Goal: Task Accomplishment & Management: Manage account settings

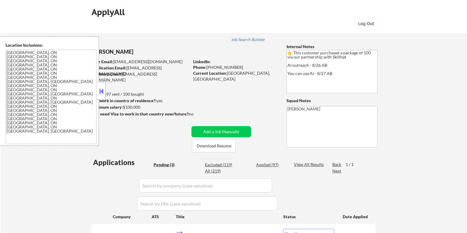
select select ""pending""
click at [217, 145] on button "Download Resume" at bounding box center [214, 145] width 44 height 13
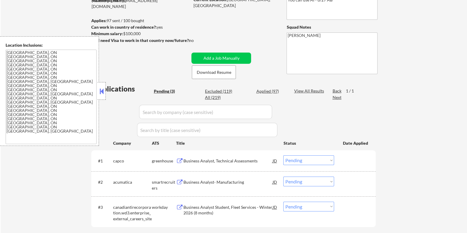
scroll to position [111, 0]
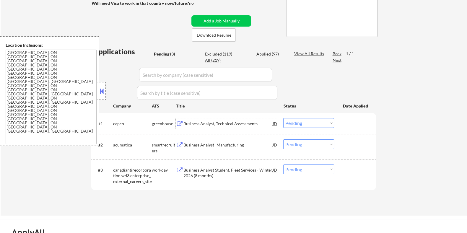
click at [204, 122] on div "Business Analyst, Technical Assessments" at bounding box center [227, 124] width 89 height 6
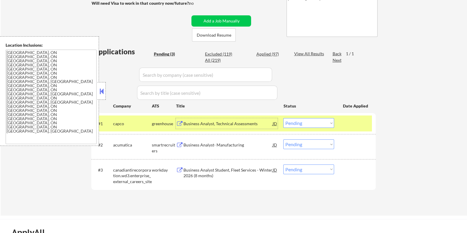
click at [323, 122] on select "Choose an option... Pending Applied Excluded (Questions) Excluded (Expired) Exc…" at bounding box center [308, 123] width 51 height 10
click at [283, 118] on select "Choose an option... Pending Applied Excluded (Questions) Excluded (Expired) Exc…" at bounding box center [308, 123] width 51 height 10
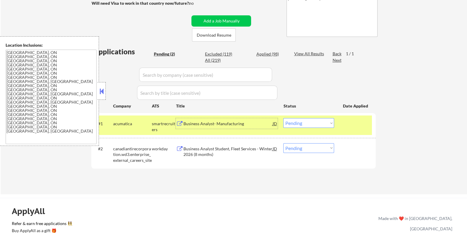
click at [216, 125] on div "Business Analyst- Manufacturing" at bounding box center [227, 124] width 89 height 6
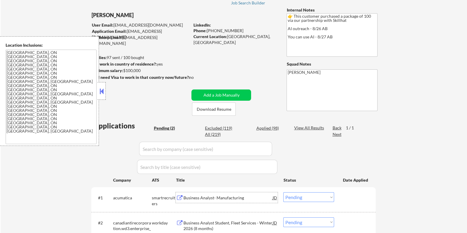
scroll to position [74, 0]
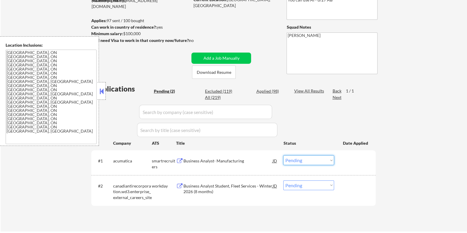
click at [310, 161] on select "Choose an option... Pending Applied Excluded (Questions) Excluded (Expired) Exc…" at bounding box center [308, 160] width 51 height 10
click at [283, 155] on select "Choose an option... Pending Applied Excluded (Questions) Excluded (Expired) Exc…" at bounding box center [308, 160] width 51 height 10
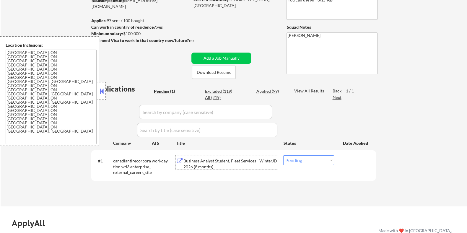
click at [214, 162] on div "Business Analyst Student, Fleet Services - Winter 2026 (8 months)" at bounding box center [227, 164] width 89 height 12
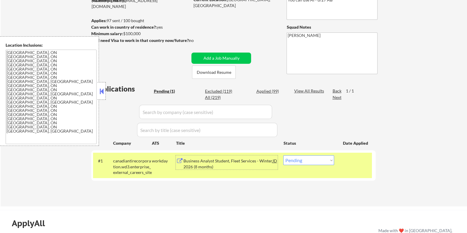
click at [303, 161] on select "Choose an option... Pending Applied Excluded (Questions) Excluded (Expired) Exc…" at bounding box center [308, 160] width 51 height 10
click at [283, 155] on select "Choose an option... Pending Applied Excluded (Questions) Excluded (Expired) Exc…" at bounding box center [308, 160] width 51 height 10
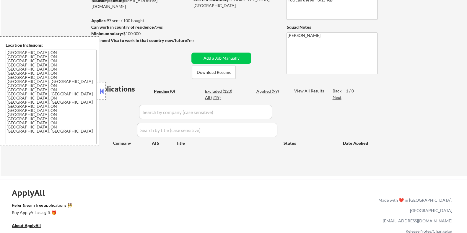
click at [215, 90] on div "Excluded (120)" at bounding box center [220, 91] width 30 height 6
select select ""excluded__other_""
select select ""excluded""
select select ""excluded__expired_""
select select ""excluded__bad_match_""
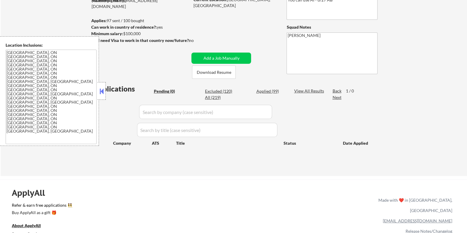
select select ""excluded__expired_""
select select ""excluded__location_""
select select ""excluded__expired_""
select select ""excluded__other_""
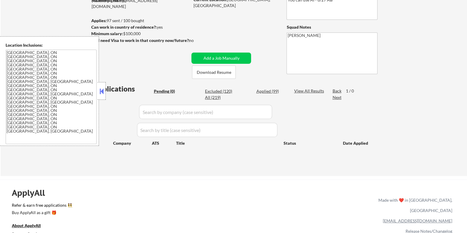
select select ""excluded__expired_""
select select ""excluded""
select select ""excluded__bad_match_""
select select ""excluded__expired_""
select select ""excluded__other_""
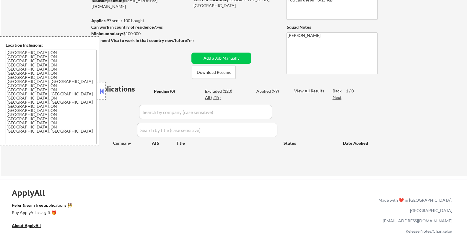
select select ""excluded__other_""
select select ""excluded__expired_""
select select ""excluded__bad_match_""
select select ""excluded__expired_""
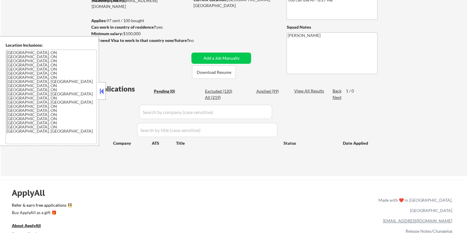
select select ""excluded__expired_""
select select ""excluded__other_""
select select ""excluded__salary_""
select select ""excluded""
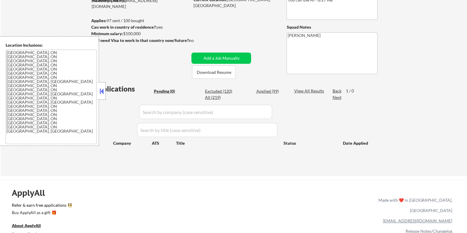
select select ""excluded__bad_match_""
select select ""excluded__expired_""
select select ""excluded__other_""
select select ""excluded__expired_""
select select ""excluded__location_""
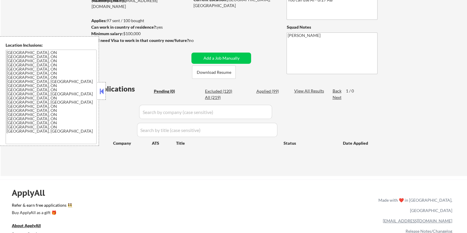
select select ""excluded__other_""
select select ""excluded__bad_match_""
select select ""excluded__other_""
select select ""excluded__expired_""
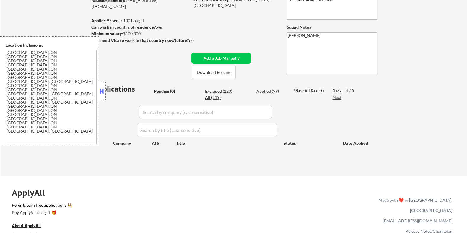
select select ""excluded__expired_""
select select ""excluded""
select select ""excluded__expired_""
select select ""excluded__bad_match_""
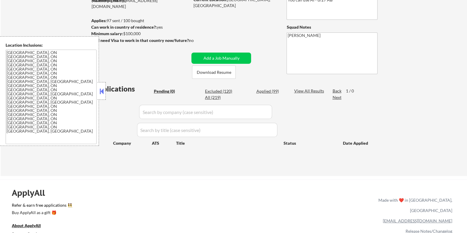
select select ""excluded__other_""
select select ""excluded__bad_match_""
select select ""excluded__expired_""
select select ""excluded__bad_match_""
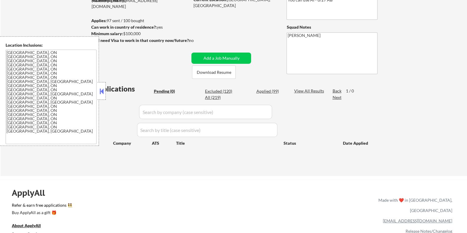
select select ""excluded""
select select ""excluded__expired_""
select select ""excluded__bad_match_""
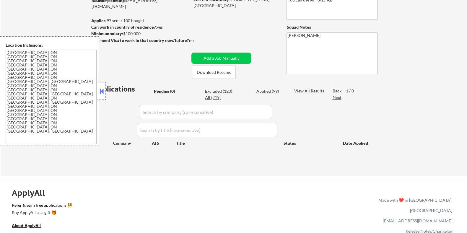
select select ""excluded__other_""
select select ""excluded__expired_""
select select ""excluded__bad_match_""
select select ""excluded""
select select ""excluded__other_""
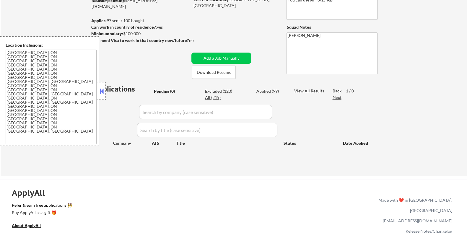
select select ""excluded__bad_match_""
select select ""excluded__expired_""
select select ""excluded__bad_match_""
select select ""excluded__expired_""
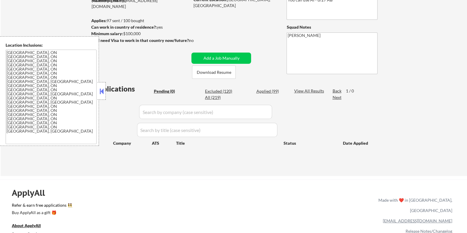
select select ""excluded__location_""
select select ""excluded__bad_match_""
select select ""excluded__other_""
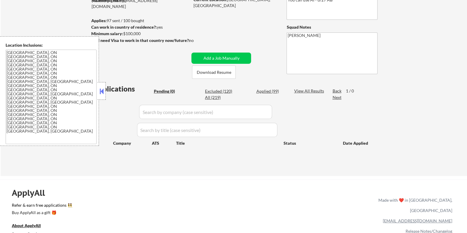
select select ""excluded__bad_match_""
select select ""excluded""
select select ""excluded__bad_match_""
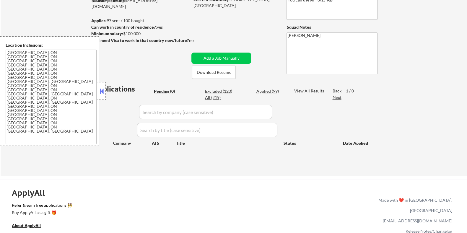
select select ""excluded__other_""
select select ""excluded__bad_match_""
select select ""excluded__other_""
select select ""excluded""
select select ""excluded__expired_""
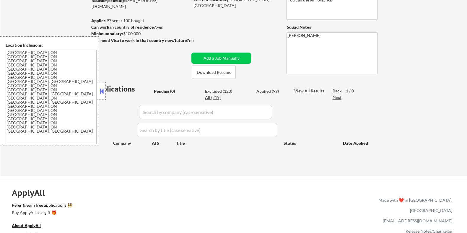
select select ""excluded__expired_""
select select ""excluded__other_""
select select ""excluded""
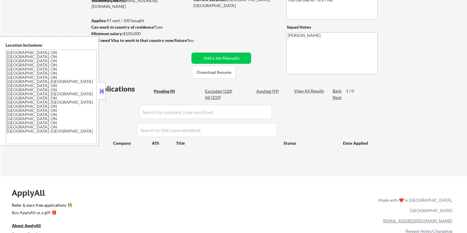
select select ""excluded__other_""
select select ""excluded__expired_""
select select ""excluded__bad_match_""
select select ""excluded__expired_""
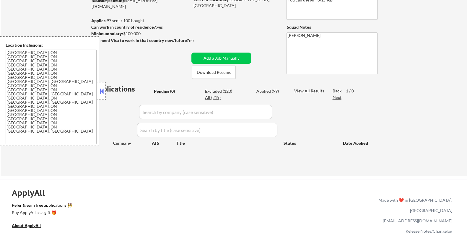
select select ""excluded__other_""
select select ""excluded__expired_""
select select ""excluded""
select select ""excluded__expired_""
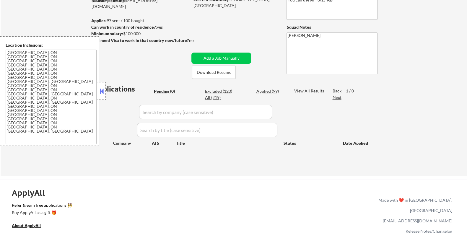
select select ""excluded""
select select ""excluded__expired_""
select select ""excluded""
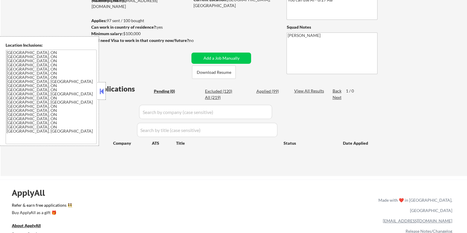
select select ""excluded__bad_match_""
select select ""excluded__other_""
select select ""excluded""
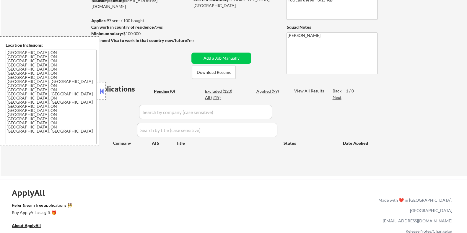
select select ""excluded__bad_match_""
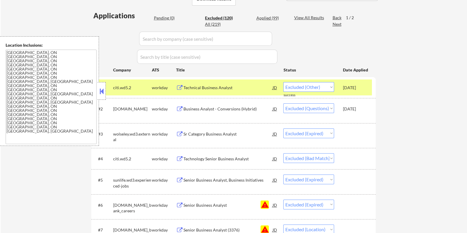
scroll to position [185, 0]
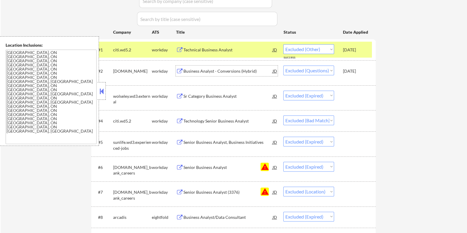
click at [211, 68] on div "Business Analyst - Conversions (Hybrid)" at bounding box center [227, 71] width 89 height 6
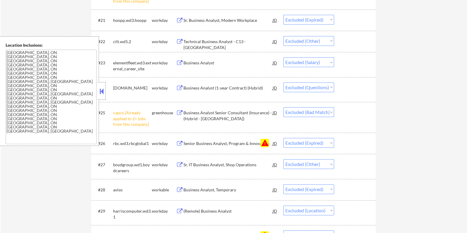
scroll to position [738, 0]
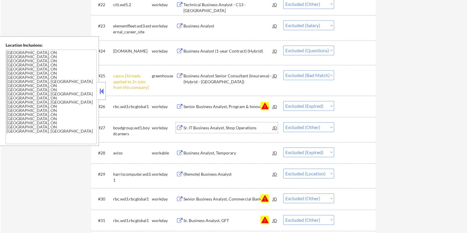
click at [202, 126] on div "Sr. IT Business Analyst, Shop Operations" at bounding box center [227, 128] width 89 height 6
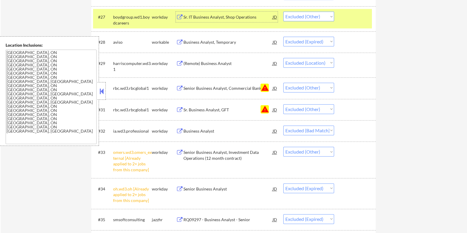
scroll to position [922, 0]
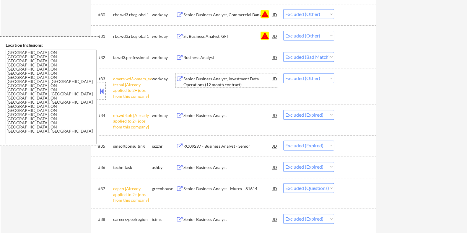
click at [215, 80] on div "Senior Business Analyst, Investment Data Operations (12 month contract)" at bounding box center [227, 82] width 89 height 12
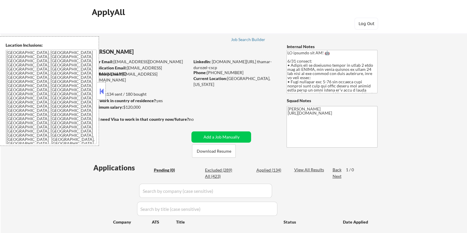
click at [101, 91] on button at bounding box center [101, 91] width 6 height 9
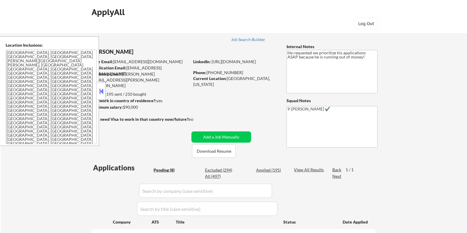
select select ""pending""
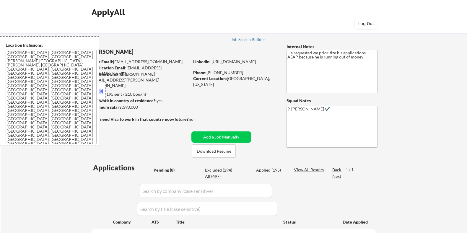
select select ""pending""
click at [217, 151] on button "Download Resume" at bounding box center [214, 150] width 44 height 13
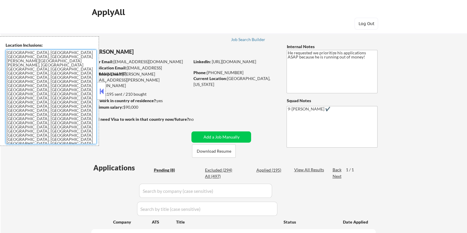
drag, startPoint x: 9, startPoint y: 53, endPoint x: 66, endPoint y: 123, distance: 90.8
click at [66, 123] on textarea "Bellevue, WA Medina, WA Clyde Hill, WA Yarrow Point, WA Hunts Point, WA Kirklan…" at bounding box center [51, 97] width 91 height 94
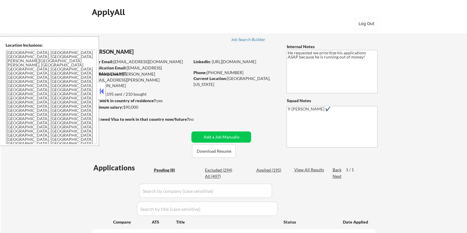
drag, startPoint x: 138, startPoint y: 108, endPoint x: 124, endPoint y: 108, distance: 14.5
click at [124, 108] on div "Minimum salary: $90,000" at bounding box center [140, 107] width 98 height 6
copy div "$90,000"
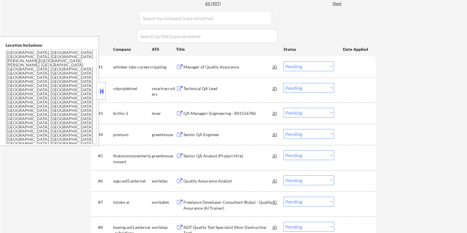
scroll to position [185, 0]
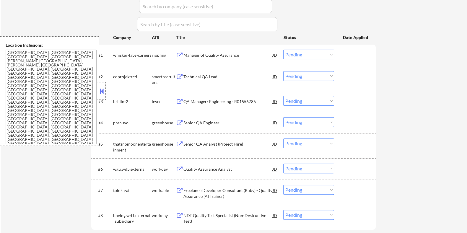
click at [233, 99] on div "QA Manager/ Engineering - R01556786" at bounding box center [227, 102] width 89 height 6
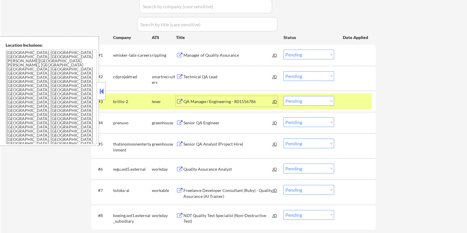
click at [328, 102] on select "Choose an option... Pending Applied Excluded (Questions) Excluded (Expired) Exc…" at bounding box center [308, 101] width 51 height 10
click at [283, 96] on select "Choose an option... Pending Applied Excluded (Questions) Excluded (Expired) Exc…" at bounding box center [308, 101] width 51 height 10
select select ""pending""
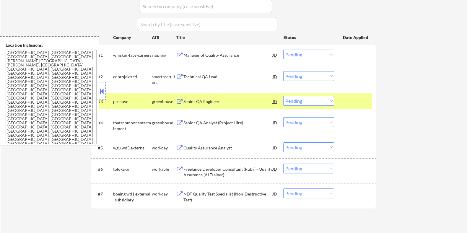
click at [101, 94] on button at bounding box center [101, 91] width 6 height 9
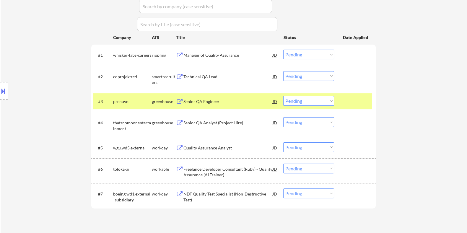
click at [193, 102] on div "Senior QA Engineer" at bounding box center [227, 102] width 89 height 6
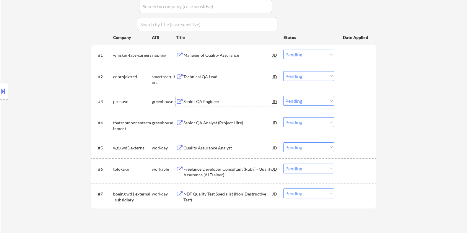
click at [208, 77] on div "Technical QA Lead" at bounding box center [227, 77] width 89 height 6
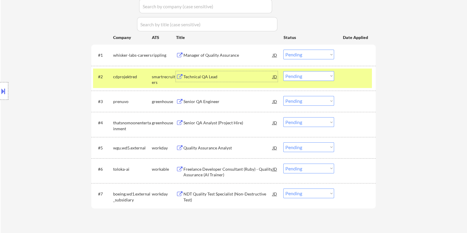
click at [306, 76] on select "Choose an option... Pending Applied Excluded (Questions) Excluded (Expired) Exc…" at bounding box center [308, 76] width 51 height 10
click at [283, 71] on select "Choose an option... Pending Applied Excluded (Questions) Excluded (Expired) Exc…" at bounding box center [308, 76] width 51 height 10
click at [5, 91] on button at bounding box center [3, 91] width 6 height 10
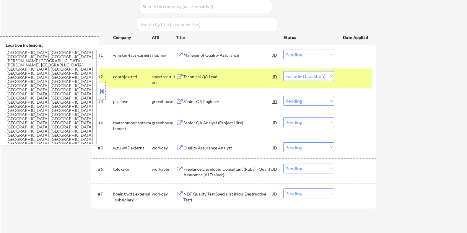
select select ""pending""
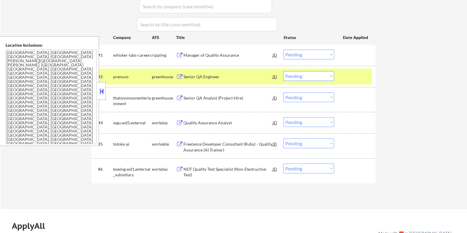
click at [99, 93] on button at bounding box center [101, 91] width 6 height 9
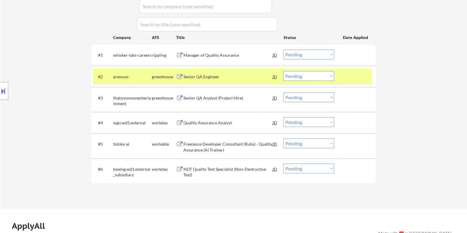
click at [214, 76] on div "Senior QA Engineer" at bounding box center [227, 77] width 89 height 6
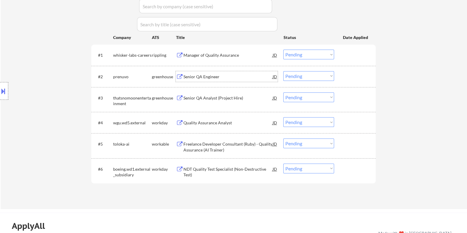
click at [205, 99] on div "Senior QA Analyst (Project Hire)" at bounding box center [227, 98] width 89 height 6
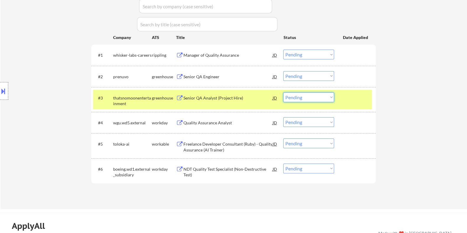
click at [304, 97] on select "Choose an option... Pending Applied Excluded (Questions) Excluded (Expired) Exc…" at bounding box center [308, 97] width 51 height 10
click at [283, 92] on select "Choose an option... Pending Applied Excluded (Questions) Excluded (Expired) Exc…" at bounding box center [308, 97] width 51 height 10
select select ""pending""
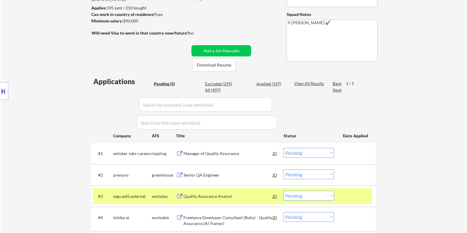
scroll to position [74, 0]
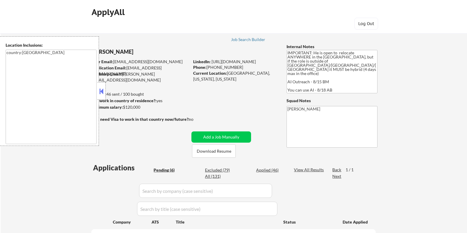
select select ""pending""
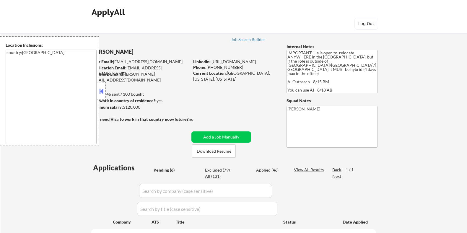
select select ""pending""
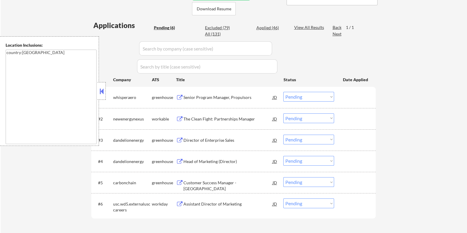
scroll to position [147, 0]
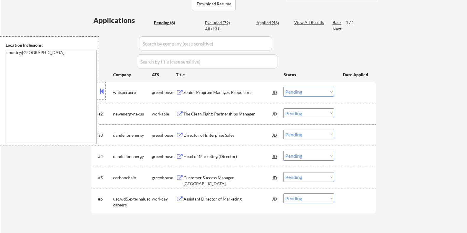
click at [204, 92] on div "Senior Program Manager, Propulsors" at bounding box center [227, 92] width 89 height 6
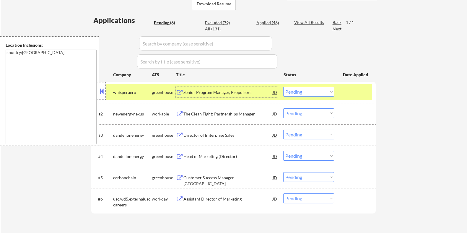
click at [100, 91] on button at bounding box center [101, 91] width 6 height 9
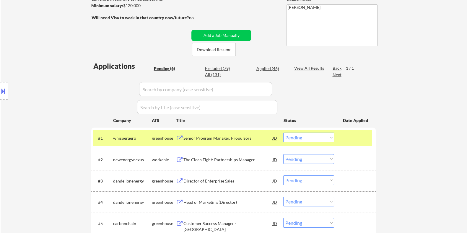
scroll to position [74, 0]
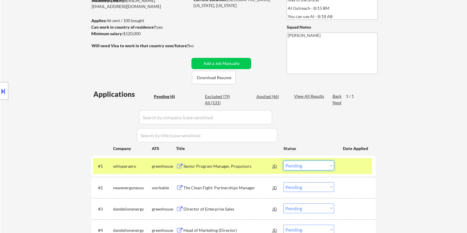
click at [303, 165] on select "Choose an option... Pending Applied Excluded (Questions) Excluded (Expired) Exc…" at bounding box center [308, 166] width 51 height 10
click at [283, 161] on select "Choose an option... Pending Applied Excluded (Questions) Excluded (Expired) Exc…" at bounding box center [308, 166] width 51 height 10
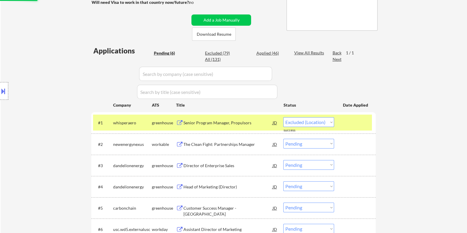
scroll to position [147, 0]
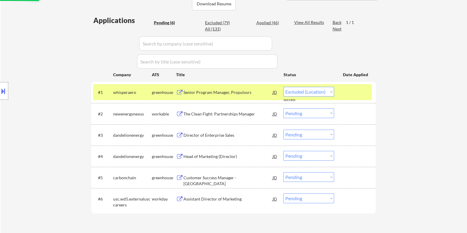
select select ""pending""
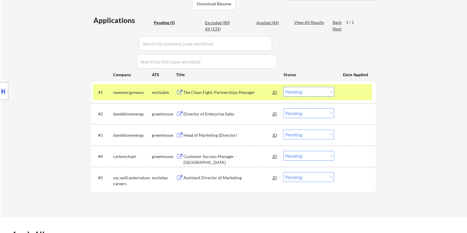
click at [238, 112] on div "Director of Enterprise Sales" at bounding box center [227, 114] width 89 height 6
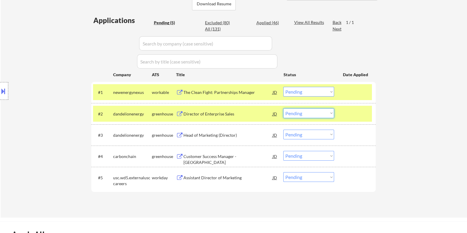
click at [317, 114] on select "Choose an option... Pending Applied Excluded (Questions) Excluded (Expired) Exc…" at bounding box center [308, 113] width 51 height 10
click at [283, 108] on select "Choose an option... Pending Applied Excluded (Questions) Excluded (Expired) Exc…" at bounding box center [308, 113] width 51 height 10
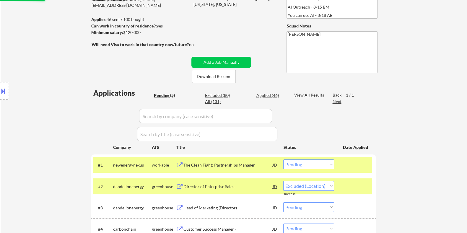
select select ""pending""
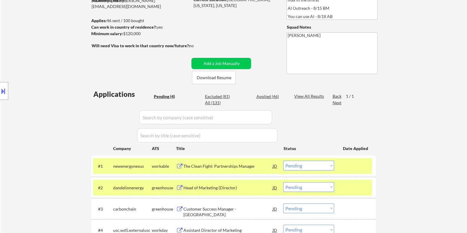
click at [2, 89] on button at bounding box center [3, 91] width 6 height 10
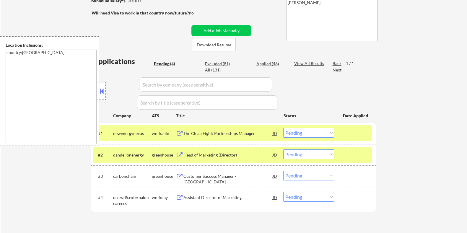
scroll to position [111, 0]
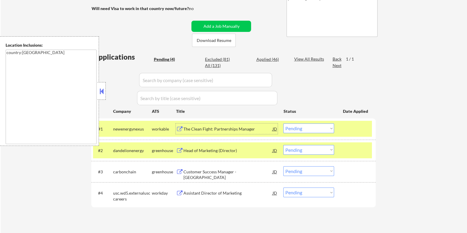
click at [218, 129] on div "The Clean Fight: Partnerships Manager" at bounding box center [227, 129] width 89 height 6
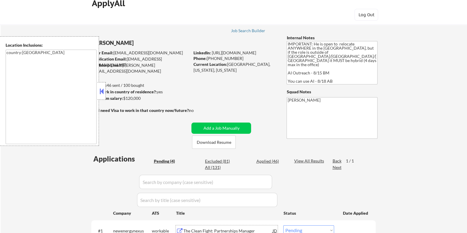
scroll to position [0, 0]
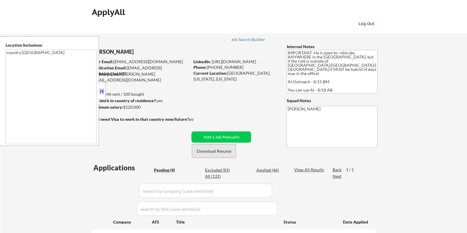
click at [212, 151] on button "Download Resume" at bounding box center [214, 150] width 44 height 13
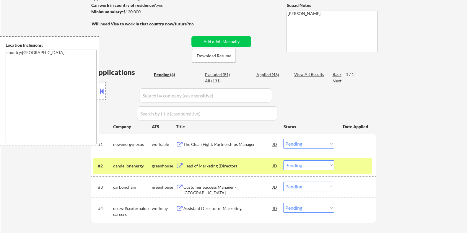
scroll to position [111, 0]
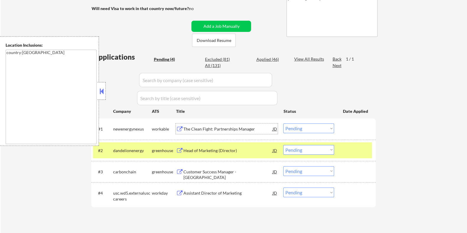
click at [213, 127] on div "The Clean Fight: Partnerships Manager" at bounding box center [227, 129] width 89 height 6
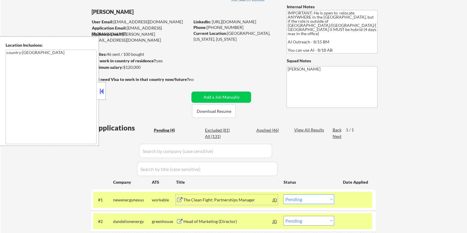
scroll to position [37, 0]
